Goal: Information Seeking & Learning: Learn about a topic

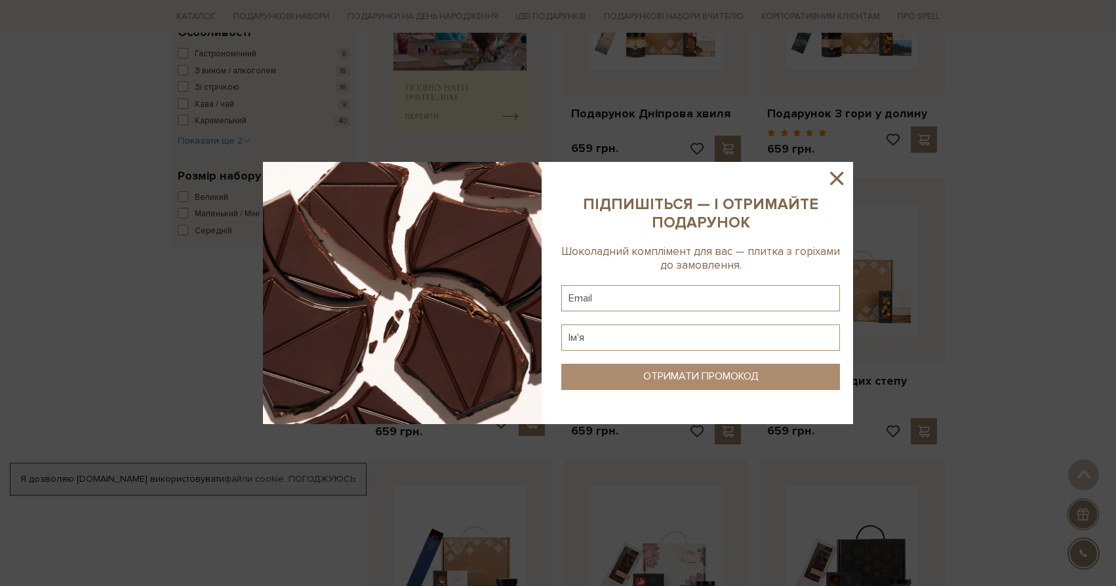
scroll to position [719, 0]
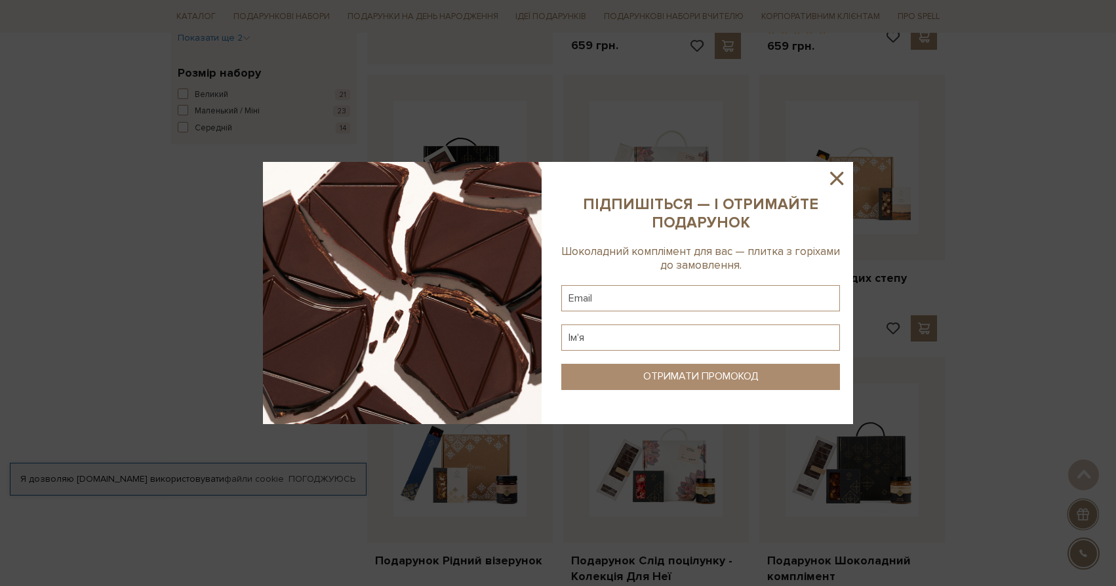
click at [829, 181] on icon at bounding box center [837, 178] width 22 height 22
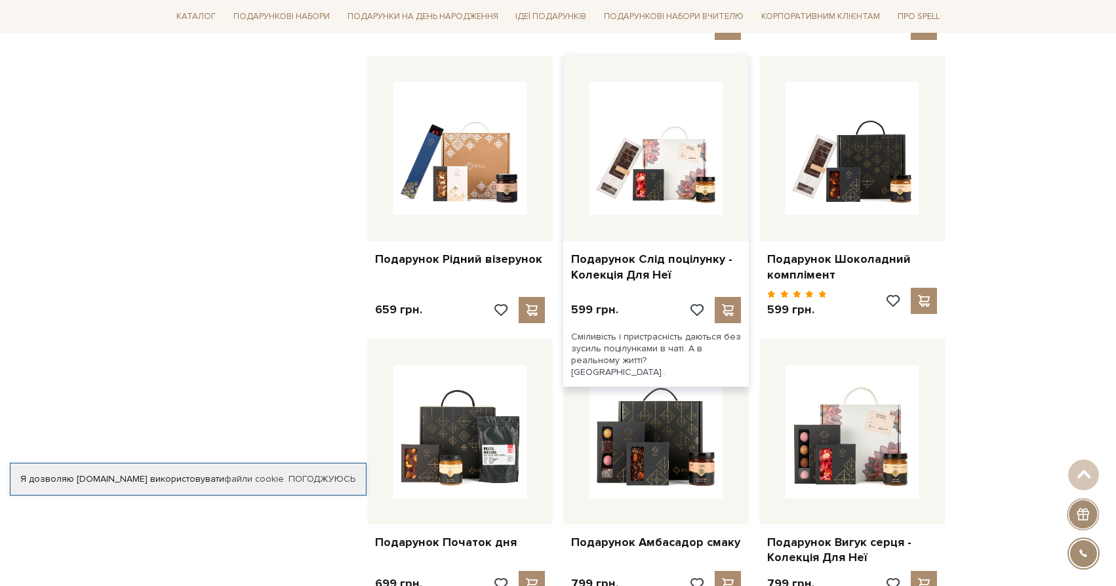
scroll to position [985, 0]
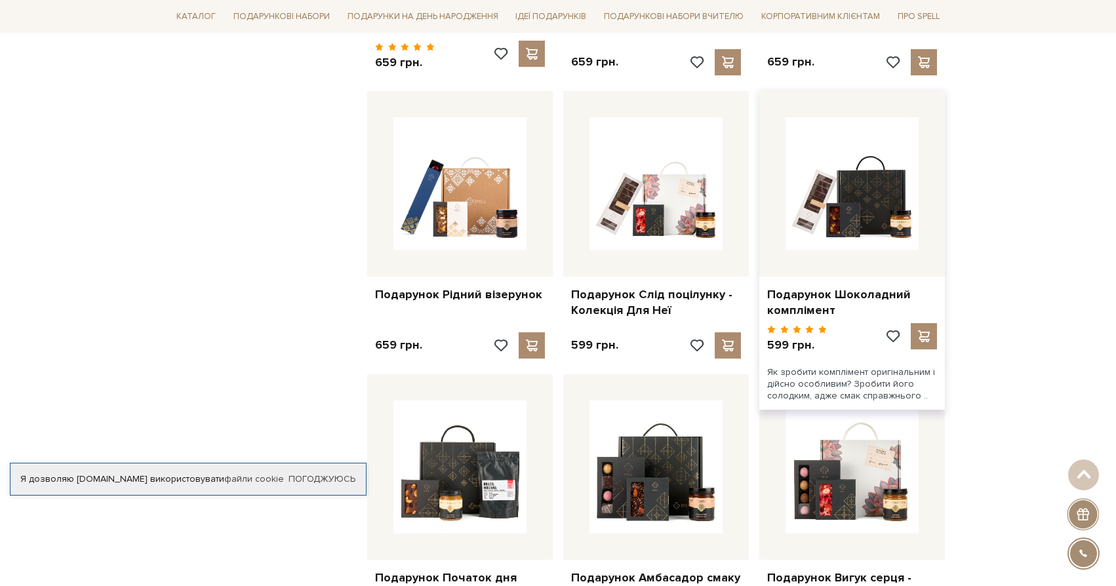
click at [832, 248] on div at bounding box center [852, 184] width 186 height 186
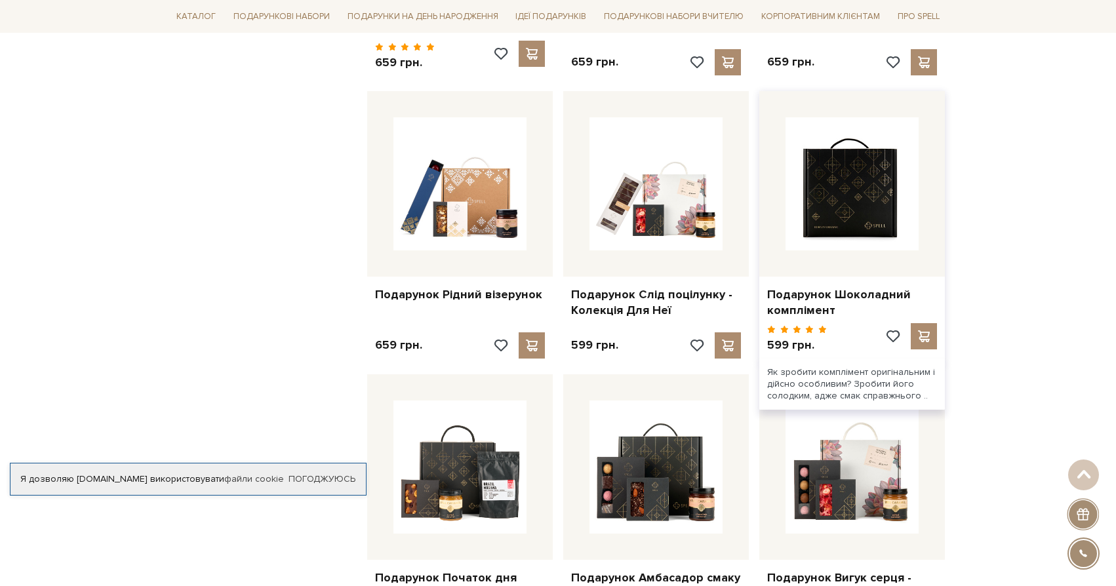
click at [850, 222] on img at bounding box center [852, 183] width 133 height 133
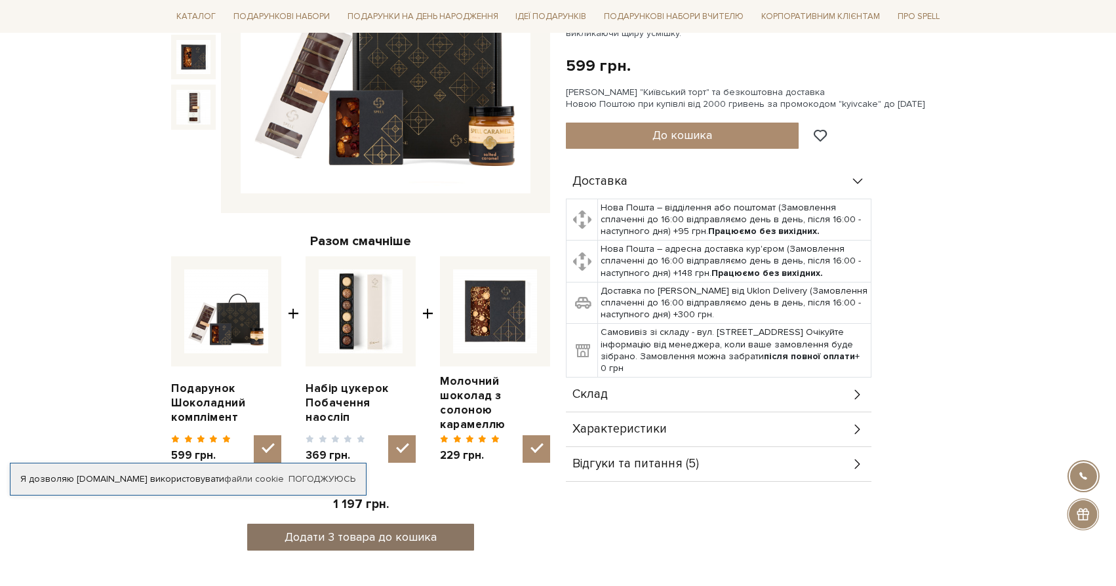
scroll to position [59, 0]
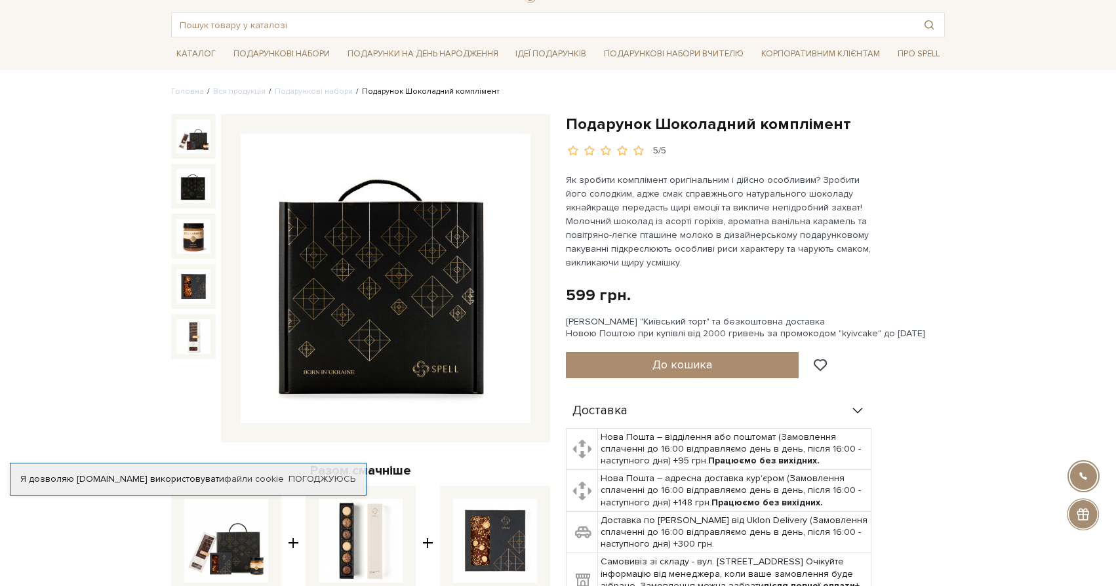
click at [192, 189] on img at bounding box center [193, 186] width 34 height 34
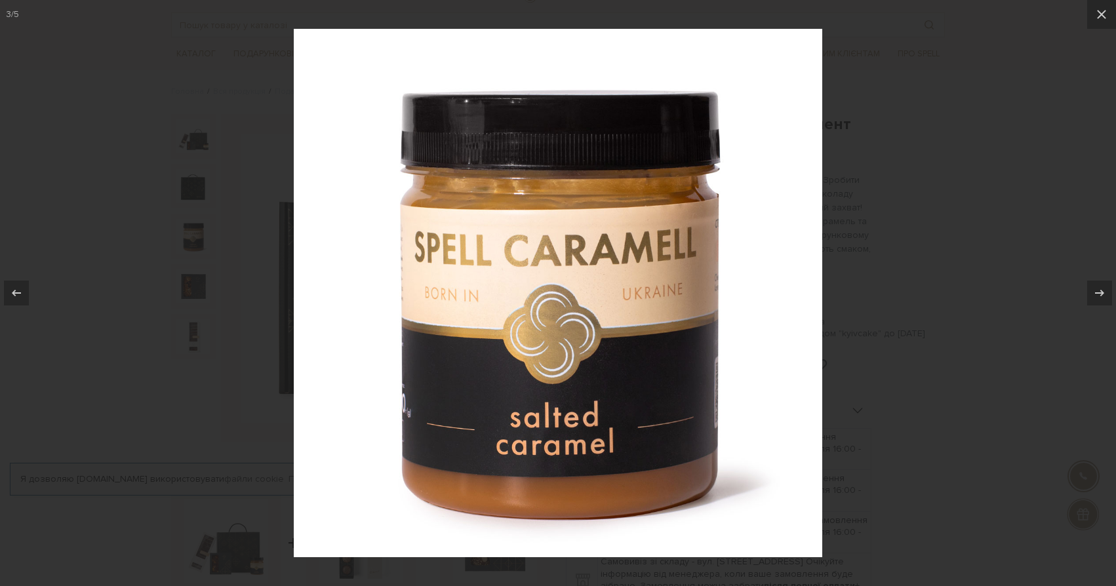
click at [126, 403] on div at bounding box center [558, 293] width 1116 height 586
